Goal: Information Seeking & Learning: Learn about a topic

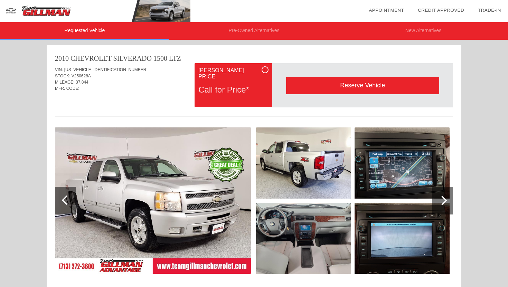
click at [181, 160] on img at bounding box center [153, 200] width 196 height 146
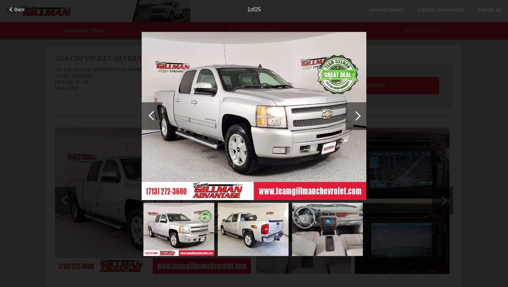
click at [356, 115] on div at bounding box center [355, 115] width 9 height 9
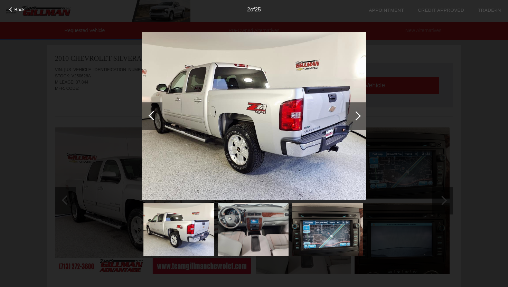
click at [356, 115] on div at bounding box center [355, 115] width 9 height 9
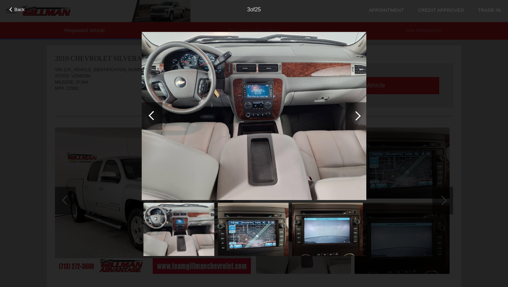
click at [152, 114] on div at bounding box center [153, 115] width 9 height 9
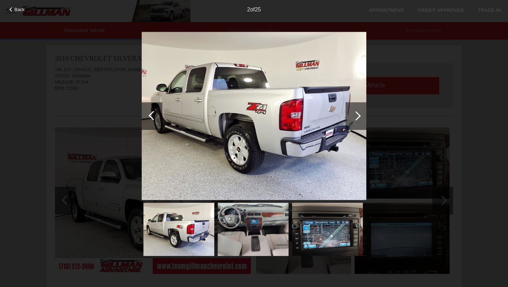
click at [351, 112] on div at bounding box center [355, 116] width 21 height 28
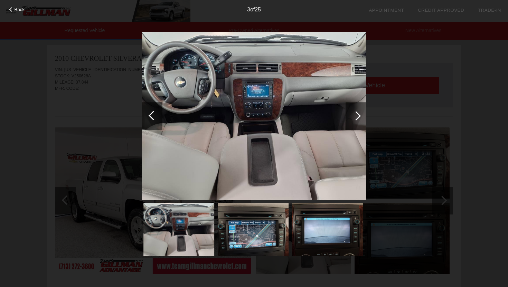
click at [351, 112] on div at bounding box center [355, 116] width 21 height 28
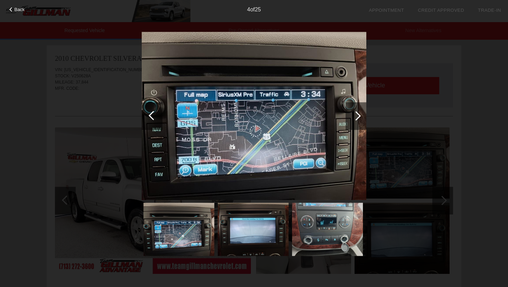
click at [157, 116] on div at bounding box center [152, 116] width 21 height 28
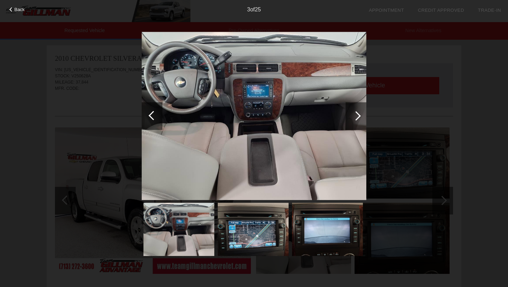
click at [358, 116] on div at bounding box center [355, 115] width 9 height 9
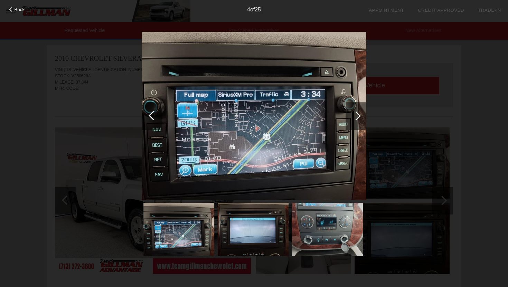
click at [358, 116] on div at bounding box center [355, 115] width 9 height 9
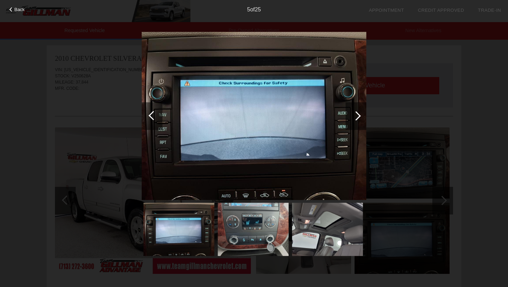
click at [357, 116] on div at bounding box center [355, 115] width 9 height 9
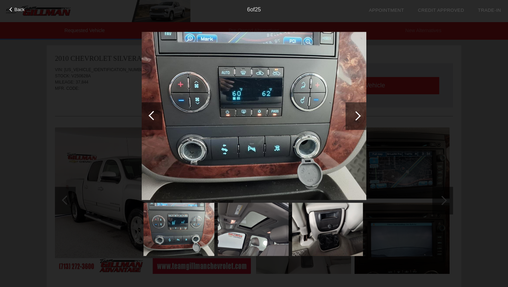
click at [357, 116] on div at bounding box center [355, 115] width 9 height 9
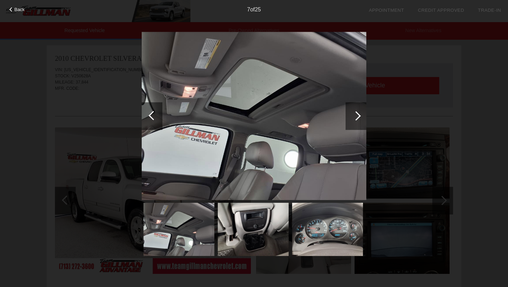
click at [357, 116] on div at bounding box center [355, 115] width 9 height 9
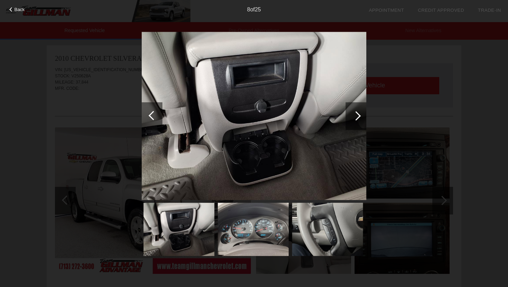
click at [357, 116] on div at bounding box center [355, 115] width 9 height 9
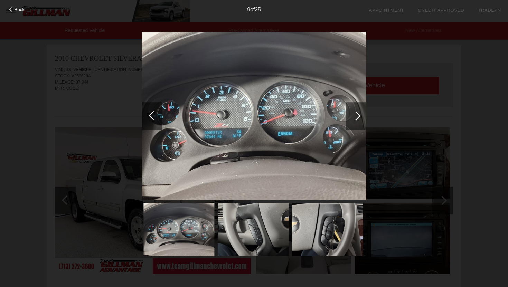
click at [357, 116] on div at bounding box center [355, 115] width 9 height 9
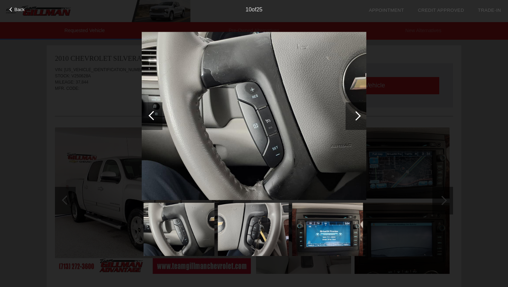
click at [357, 116] on div at bounding box center [355, 115] width 9 height 9
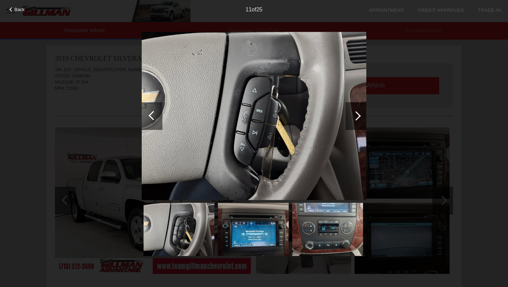
click at [356, 116] on div at bounding box center [355, 115] width 9 height 9
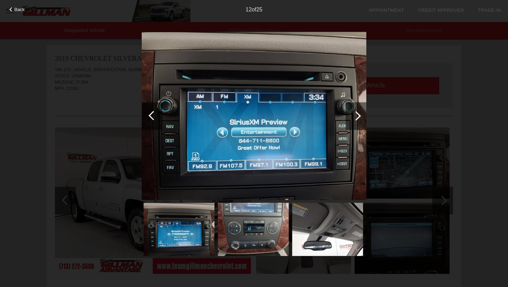
click at [356, 116] on div at bounding box center [355, 115] width 9 height 9
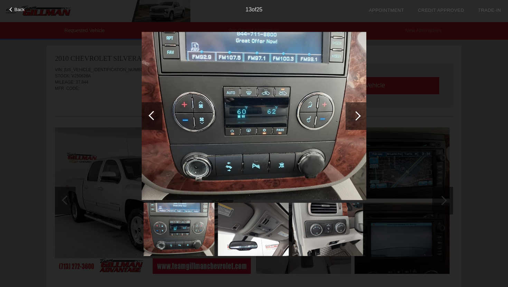
click at [356, 116] on div at bounding box center [355, 115] width 9 height 9
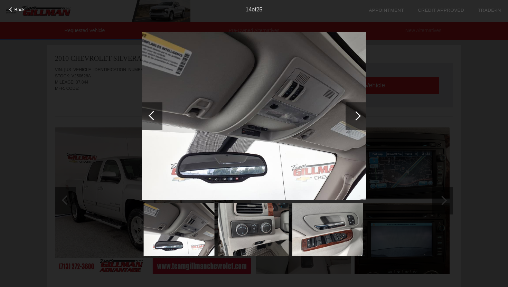
click at [356, 116] on div at bounding box center [355, 115] width 9 height 9
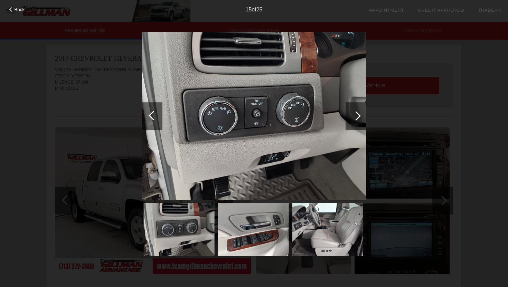
click at [356, 116] on div at bounding box center [355, 115] width 9 height 9
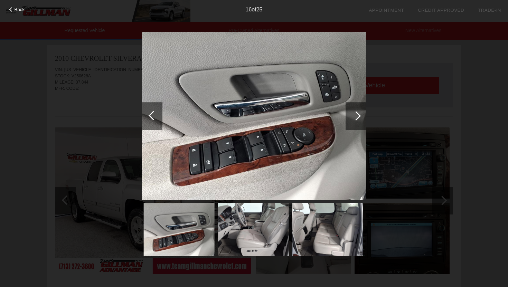
click at [143, 113] on div at bounding box center [152, 116] width 21 height 28
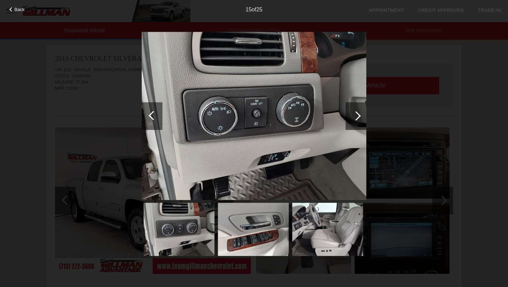
click at [359, 116] on div at bounding box center [355, 115] width 9 height 9
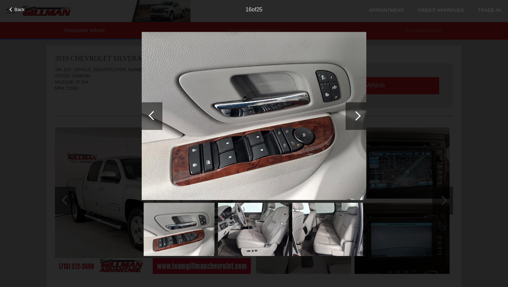
click at [359, 116] on div at bounding box center [355, 115] width 9 height 9
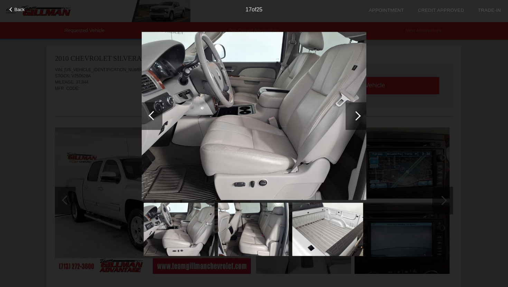
click at [357, 106] on div at bounding box center [355, 116] width 21 height 28
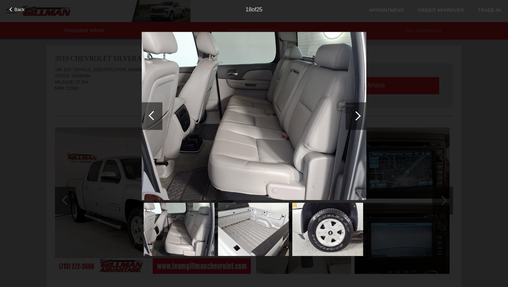
click at [154, 120] on div at bounding box center [152, 116] width 21 height 28
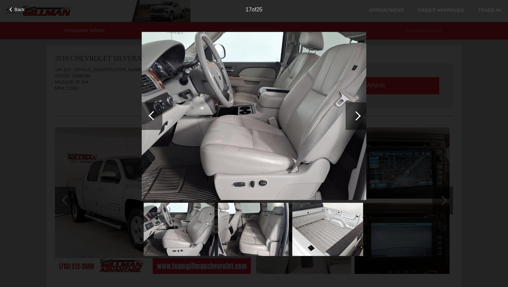
click at [359, 126] on div at bounding box center [355, 116] width 21 height 28
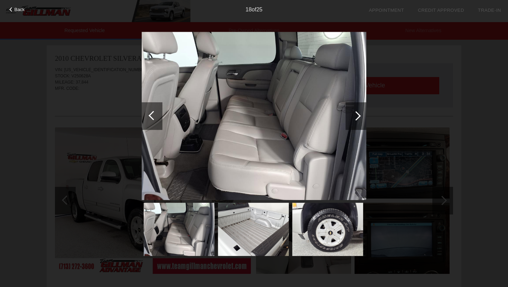
click at [359, 126] on div at bounding box center [355, 116] width 21 height 28
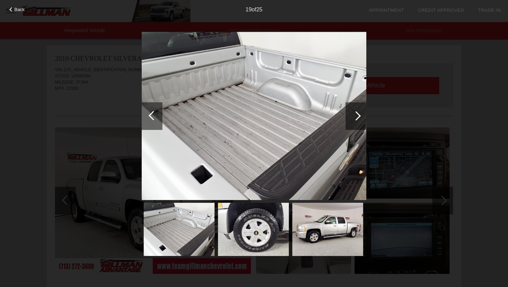
click at [359, 126] on div at bounding box center [355, 116] width 21 height 28
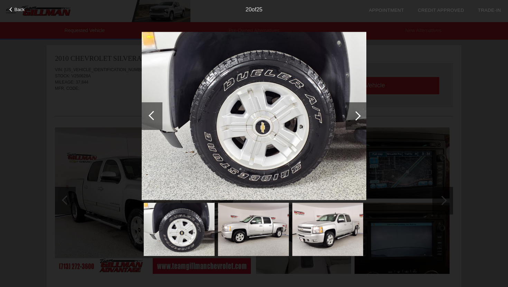
click at [268, 222] on img at bounding box center [253, 229] width 71 height 53
click at [257, 227] on img at bounding box center [253, 229] width 71 height 53
click at [337, 215] on img at bounding box center [327, 229] width 71 height 53
click at [354, 118] on div at bounding box center [355, 115] width 9 height 9
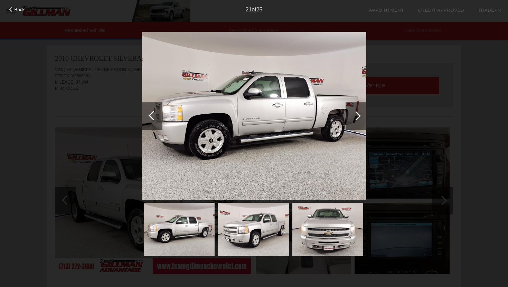
click at [355, 117] on div at bounding box center [355, 115] width 9 height 9
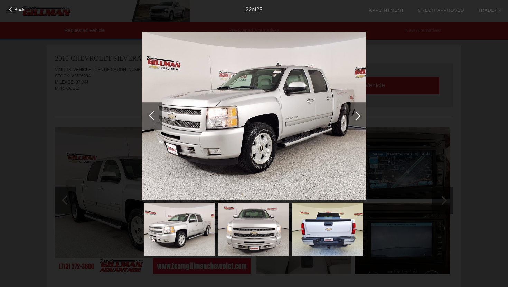
click at [355, 117] on div at bounding box center [355, 115] width 9 height 9
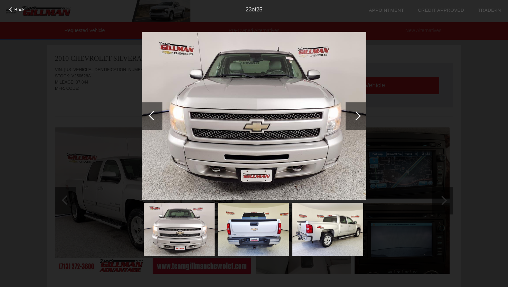
click at [355, 117] on div at bounding box center [355, 115] width 9 height 9
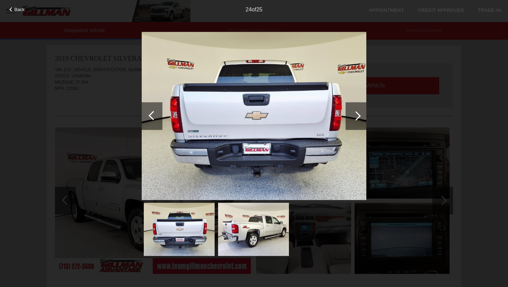
click at [355, 117] on div at bounding box center [355, 115] width 9 height 9
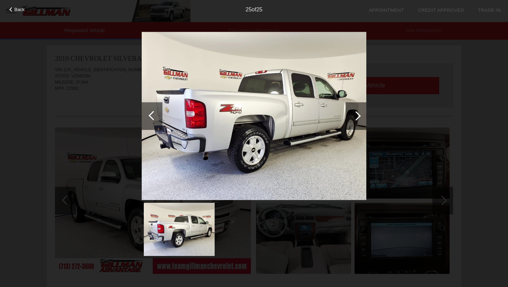
click at [355, 117] on div at bounding box center [355, 115] width 9 height 9
click at [360, 115] on div at bounding box center [355, 116] width 21 height 28
click at [360, 114] on div at bounding box center [355, 116] width 21 height 28
click at [424, 48] on div "Back 25 of 25" at bounding box center [254, 143] width 508 height 287
click at [21, 9] on span "Back" at bounding box center [20, 9] width 10 height 5
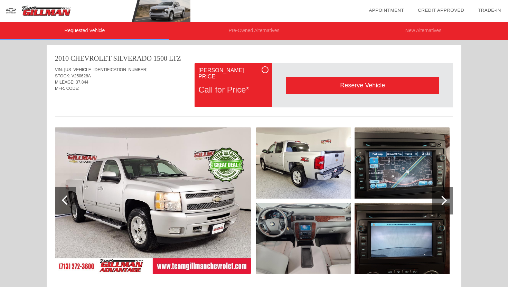
click at [266, 39] on li "Pre-Owned Alternatives" at bounding box center [253, 31] width 169 height 18
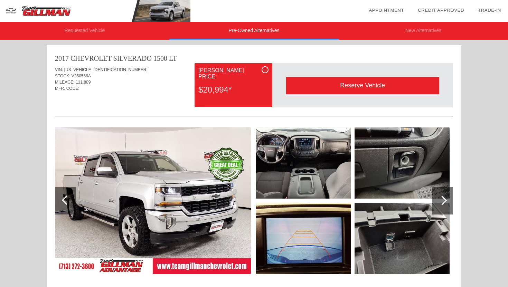
click at [325, 181] on img at bounding box center [303, 162] width 95 height 71
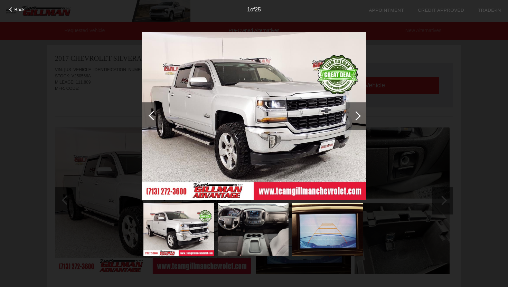
click at [365, 99] on img at bounding box center [254, 116] width 225 height 169
click at [359, 109] on div at bounding box center [355, 116] width 21 height 28
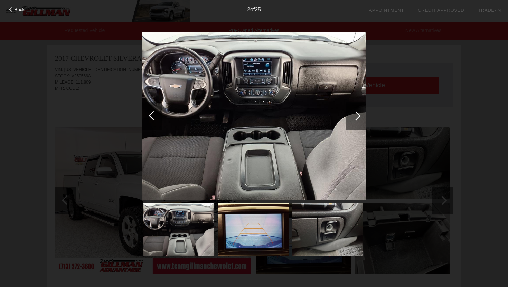
click at [359, 109] on div at bounding box center [355, 116] width 21 height 28
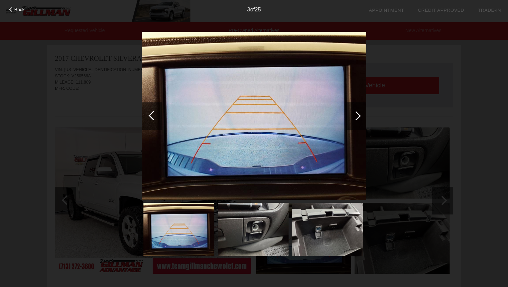
click at [359, 109] on div at bounding box center [355, 116] width 21 height 28
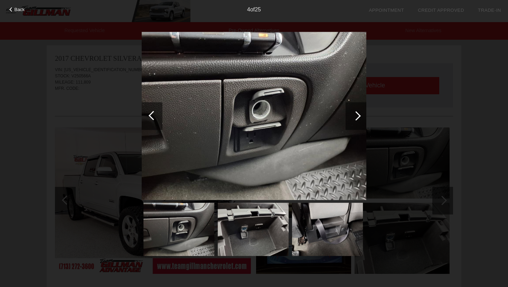
click at [359, 109] on div at bounding box center [355, 116] width 21 height 28
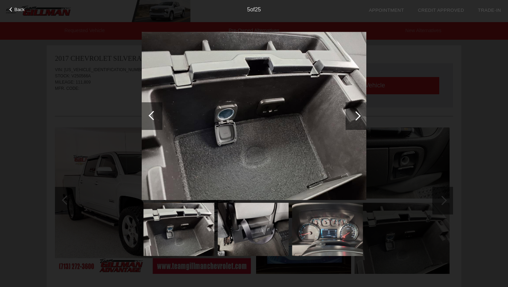
click at [359, 109] on div at bounding box center [355, 116] width 21 height 28
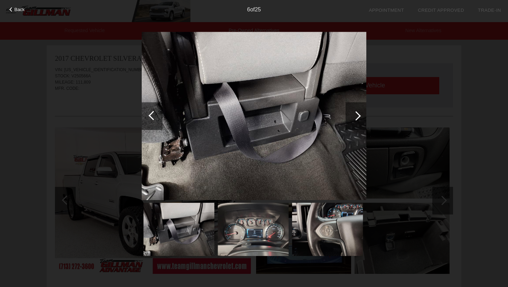
click at [359, 109] on div at bounding box center [355, 116] width 21 height 28
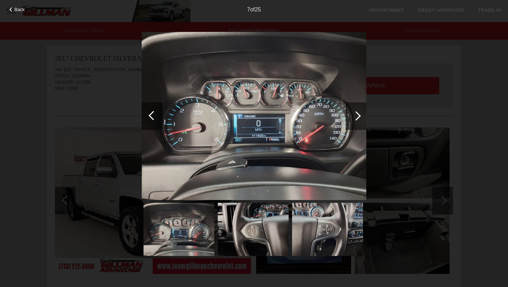
click at [359, 109] on div at bounding box center [355, 116] width 21 height 28
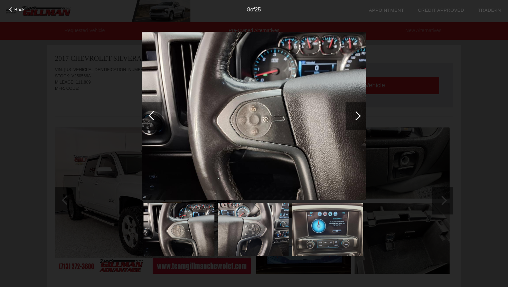
click at [359, 109] on div at bounding box center [355, 116] width 21 height 28
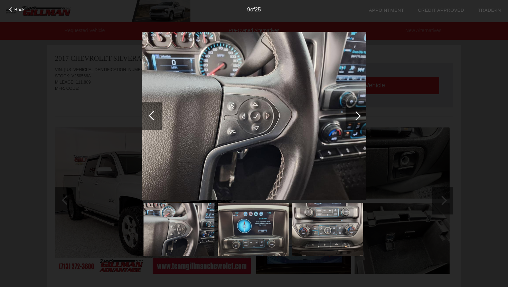
click at [359, 109] on div at bounding box center [355, 116] width 21 height 28
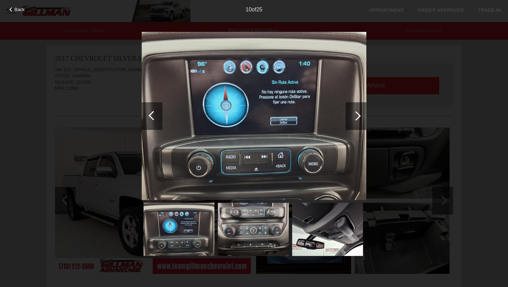
click at [359, 109] on div at bounding box center [355, 116] width 21 height 28
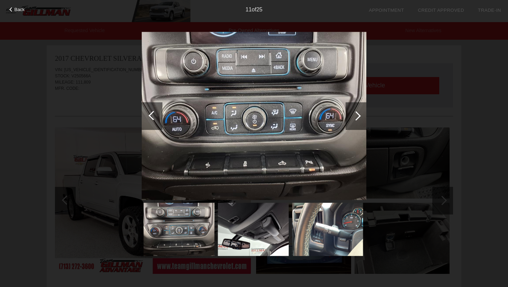
click at [359, 109] on div at bounding box center [355, 116] width 21 height 28
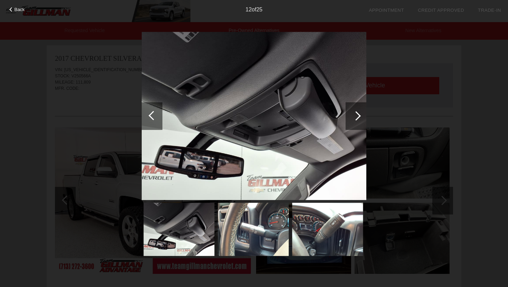
click at [359, 109] on div at bounding box center [355, 116] width 21 height 28
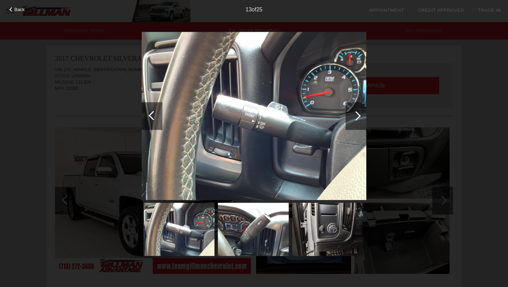
click at [359, 109] on div at bounding box center [355, 116] width 21 height 28
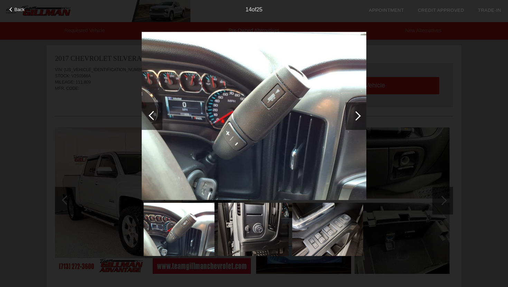
click at [359, 109] on div at bounding box center [355, 116] width 21 height 28
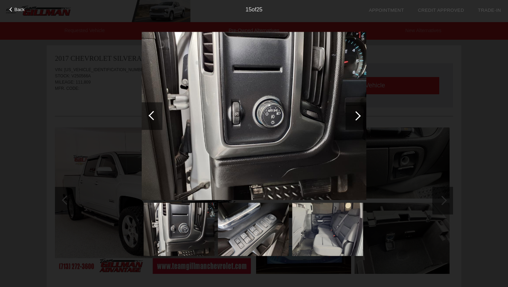
click at [359, 109] on div at bounding box center [355, 116] width 21 height 28
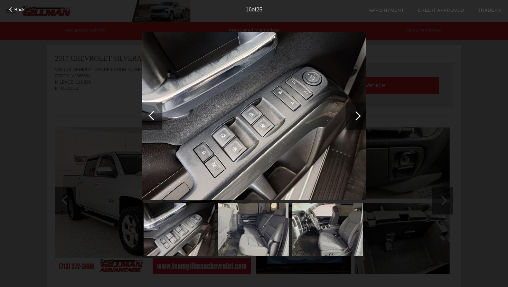
click at [359, 109] on div at bounding box center [355, 116] width 21 height 28
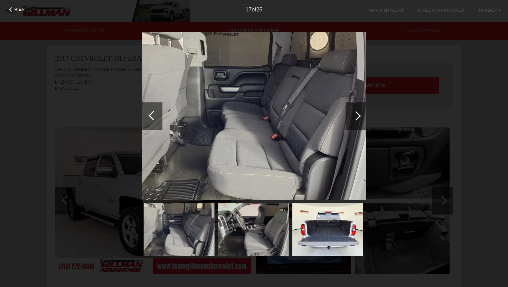
click at [358, 110] on div at bounding box center [355, 116] width 21 height 28
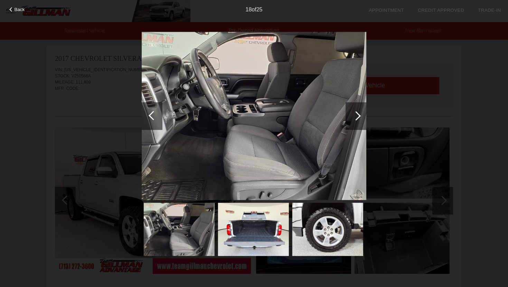
click at [346, 113] on div at bounding box center [355, 116] width 21 height 28
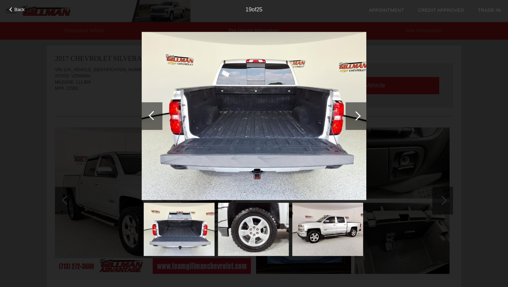
click at [346, 112] on div at bounding box center [355, 116] width 21 height 28
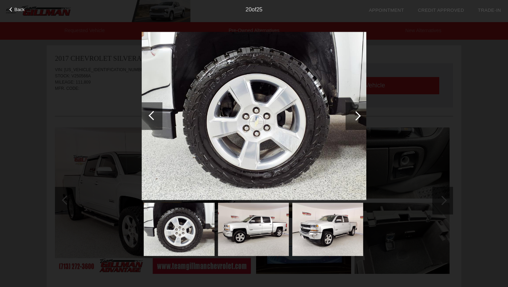
click at [346, 112] on div at bounding box center [355, 116] width 21 height 28
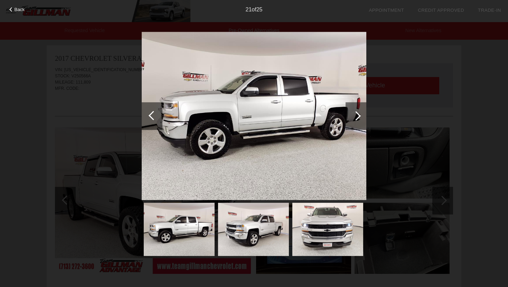
click at [153, 111] on div at bounding box center [153, 115] width 9 height 9
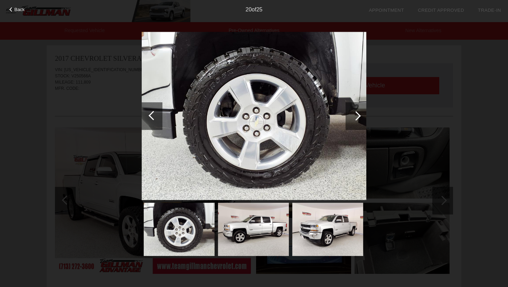
click at [153, 111] on div at bounding box center [153, 115] width 9 height 9
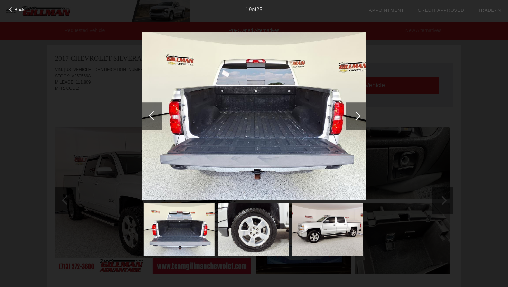
click at [153, 111] on div at bounding box center [153, 115] width 9 height 9
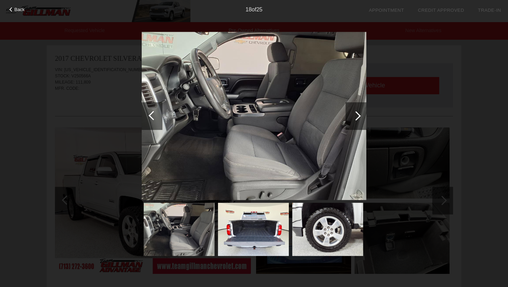
click at [153, 111] on div at bounding box center [153, 115] width 9 height 9
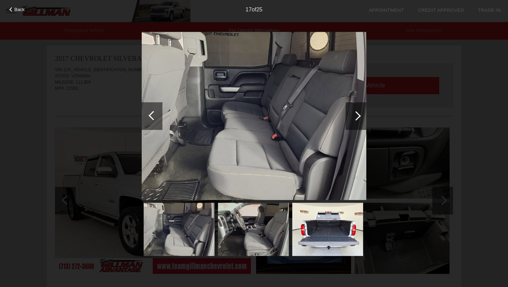
click at [153, 111] on div at bounding box center [153, 115] width 9 height 9
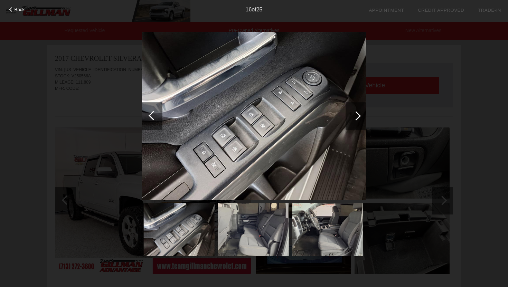
click at [153, 112] on div at bounding box center [153, 115] width 9 height 9
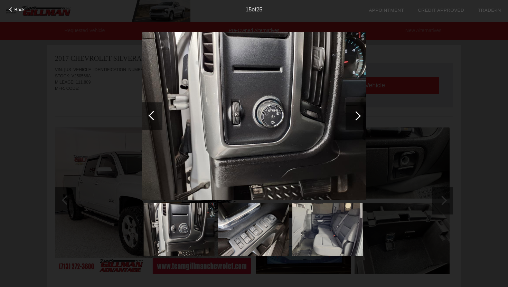
click at [153, 112] on div at bounding box center [153, 115] width 9 height 9
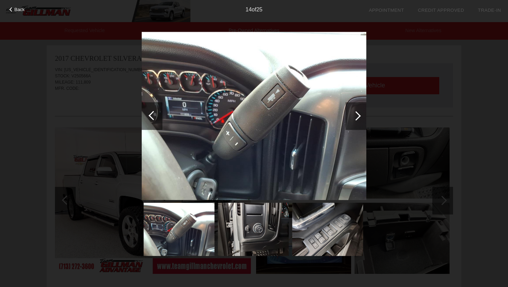
click at [153, 112] on div at bounding box center [153, 115] width 9 height 9
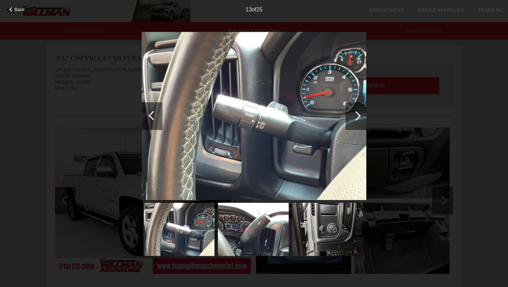
click at [153, 112] on div at bounding box center [153, 115] width 9 height 9
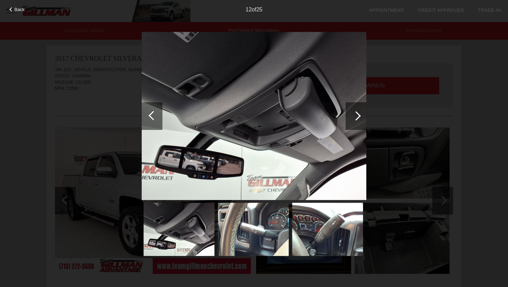
click at [153, 113] on div at bounding box center [153, 115] width 9 height 9
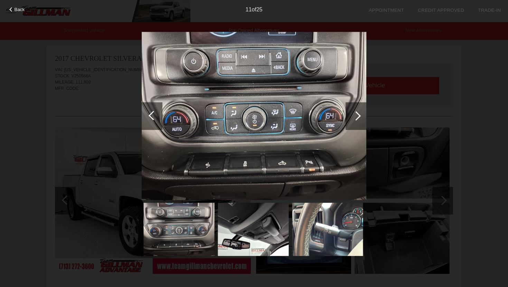
click at [153, 113] on div at bounding box center [153, 115] width 9 height 9
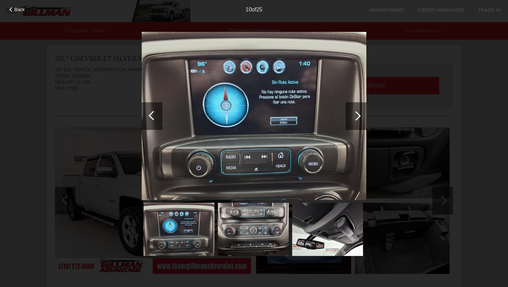
click at [12, 9] on div at bounding box center [11, 9] width 4 height 4
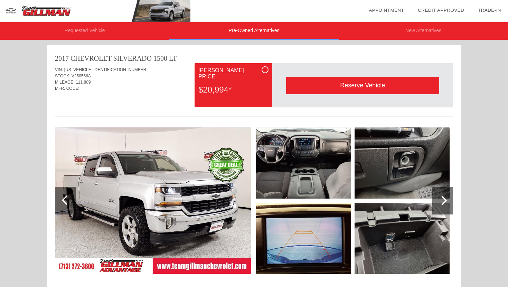
click at [102, 42] on header "Requested Vehicle Pre-Owned Alternatives New Alternatives" at bounding box center [254, 22] width 508 height 45
click at [102, 37] on li "Requested Vehicle" at bounding box center [84, 31] width 169 height 18
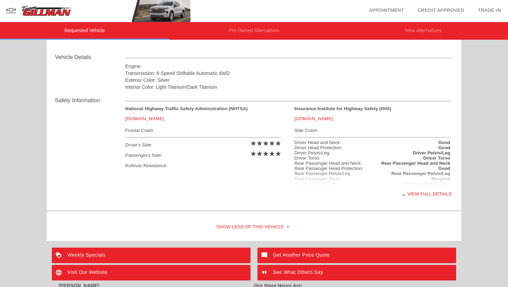
scroll to position [235, 0]
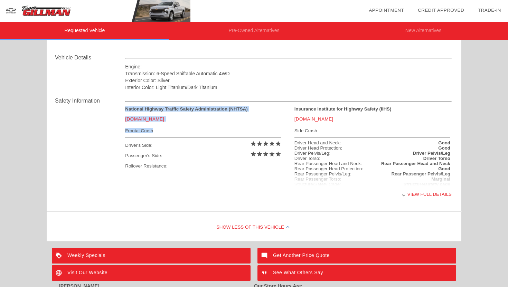
drag, startPoint x: 159, startPoint y: 132, endPoint x: 124, endPoint y: 130, distance: 34.6
click at [124, 130] on div "Safety Information National Highway Traffic Safety Administration (NHTSA) [DOMA…" at bounding box center [254, 150] width 398 height 118
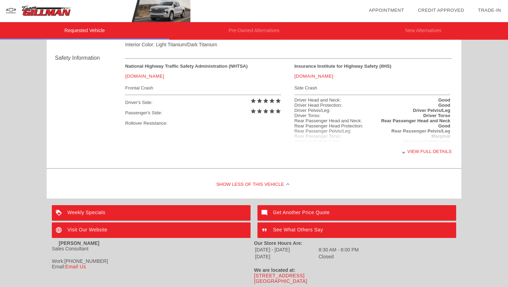
scroll to position [280, 0]
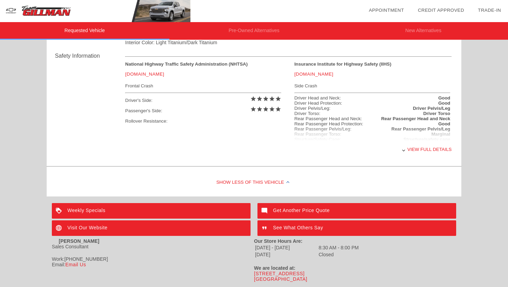
click at [426, 155] on div "View full details" at bounding box center [288, 149] width 326 height 17
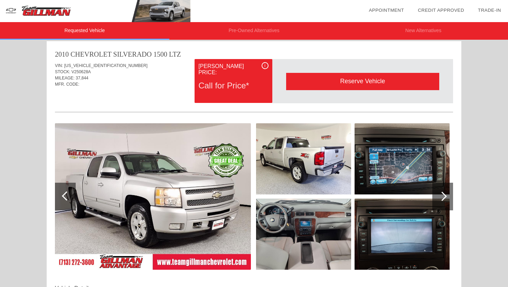
scroll to position [0, 0]
